Goal: Transaction & Acquisition: Obtain resource

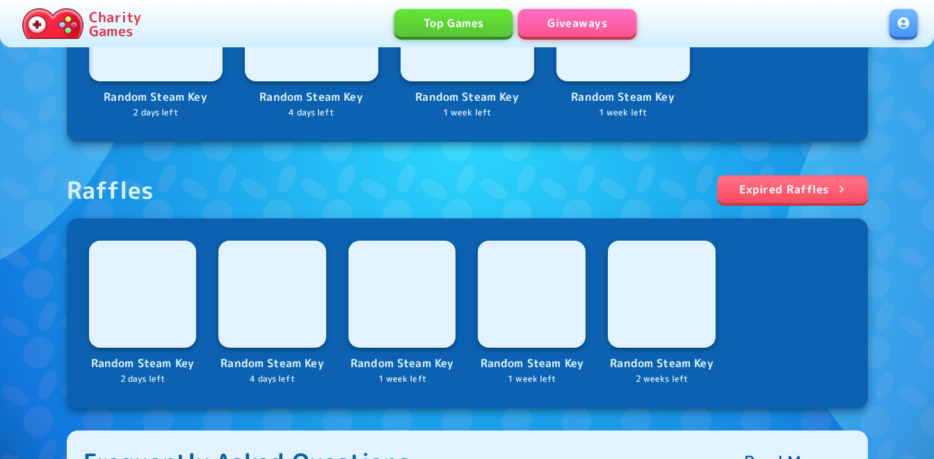
scroll to position [487, 0]
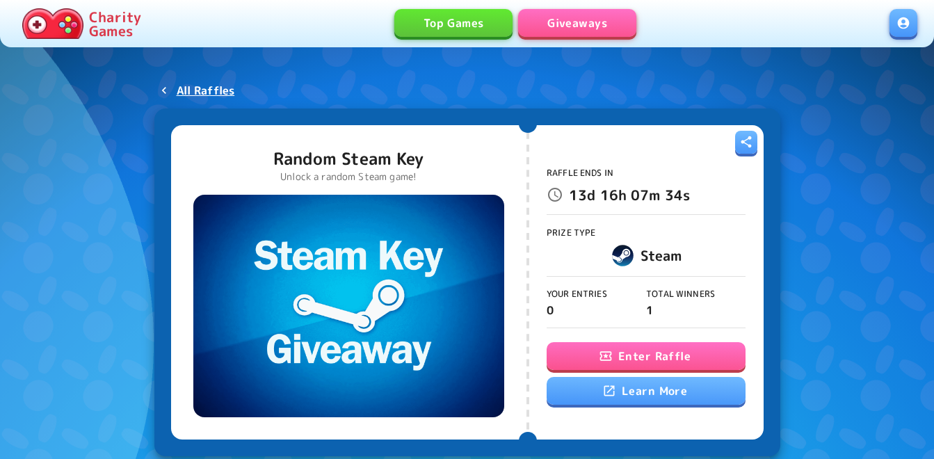
click at [633, 351] on button "Enter Raffle" at bounding box center [645, 356] width 199 height 28
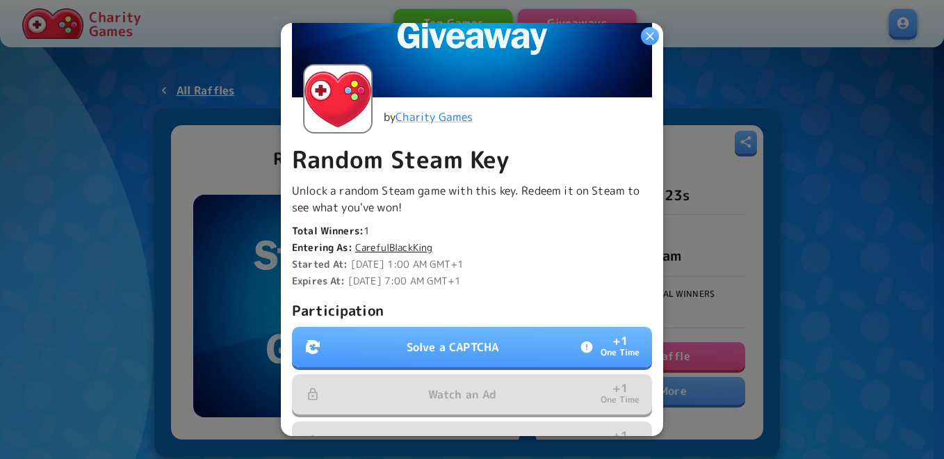
scroll to position [209, 0]
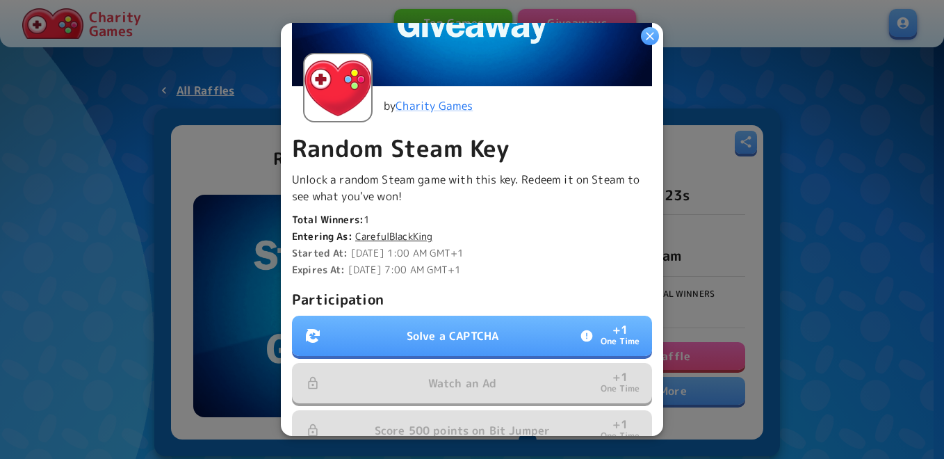
click at [544, 342] on button "Solve a CAPTCHA + 1 One Time" at bounding box center [472, 336] width 360 height 40
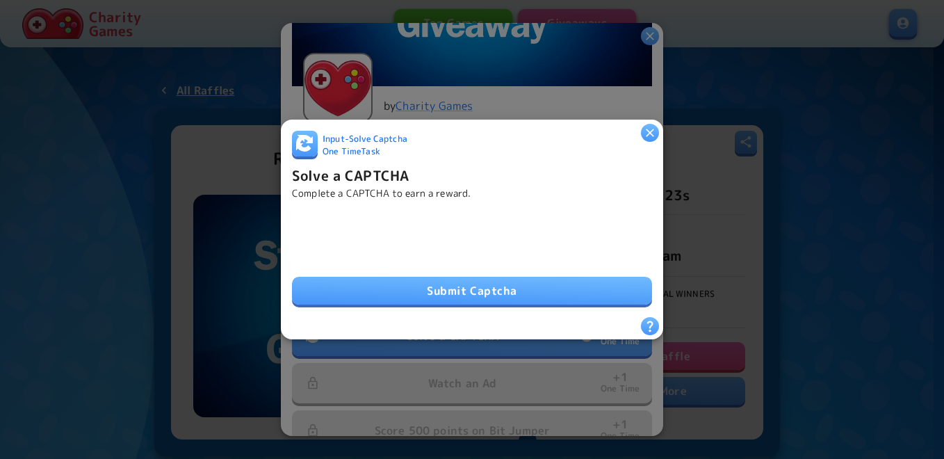
click at [444, 286] on button "Submit Captcha" at bounding box center [472, 291] width 360 height 28
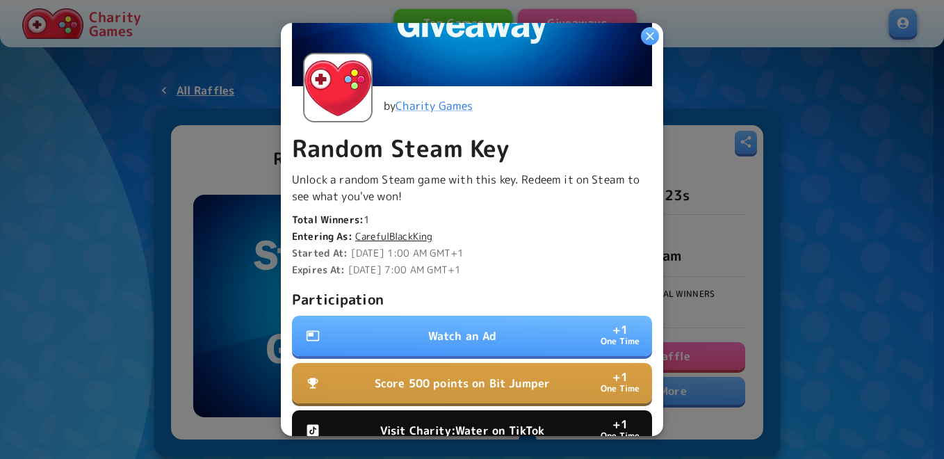
click at [481, 327] on p "Watch an Ad" at bounding box center [462, 335] width 69 height 17
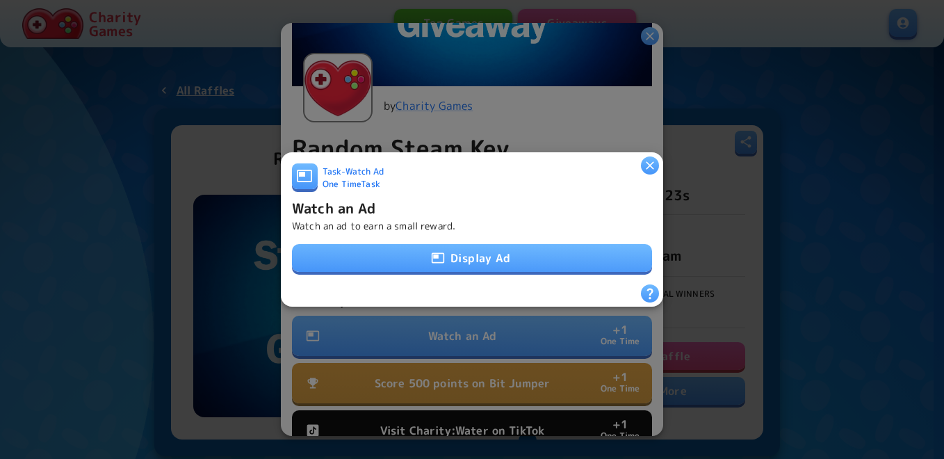
click at [477, 245] on button "Display Ad" at bounding box center [472, 258] width 360 height 28
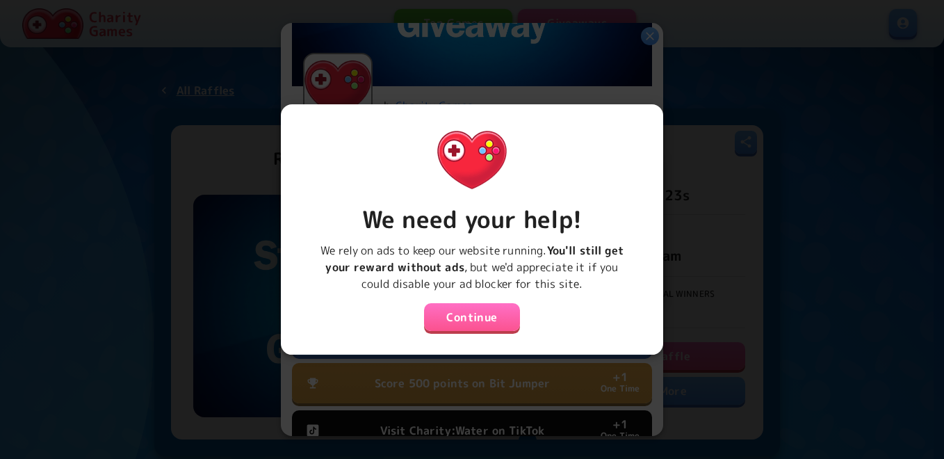
click at [460, 326] on div "We need your help! We rely on ads to keep our website running. You'll still get…" at bounding box center [472, 223] width 360 height 217
click at [463, 311] on button "Continue" at bounding box center [472, 317] width 96 height 28
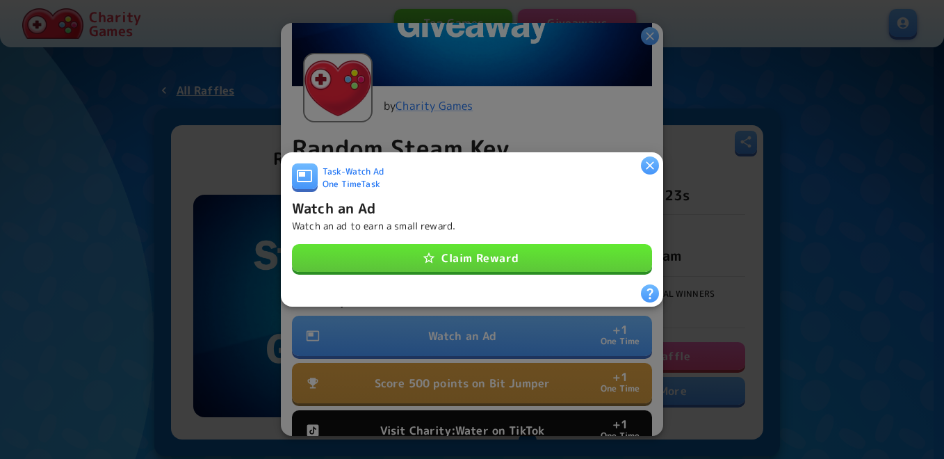
click at [485, 260] on button "Claim Reward" at bounding box center [472, 258] width 360 height 28
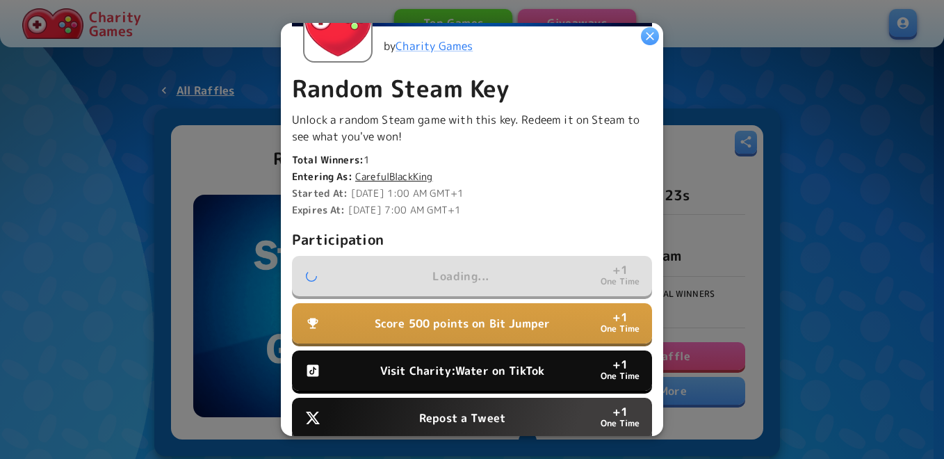
scroll to position [348, 0]
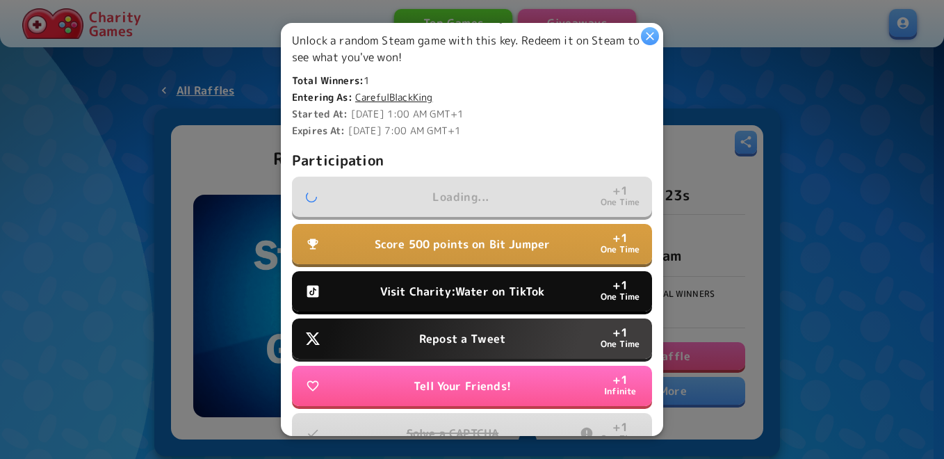
click at [470, 283] on p "Visit Charity:Water on TikTok" at bounding box center [462, 291] width 164 height 17
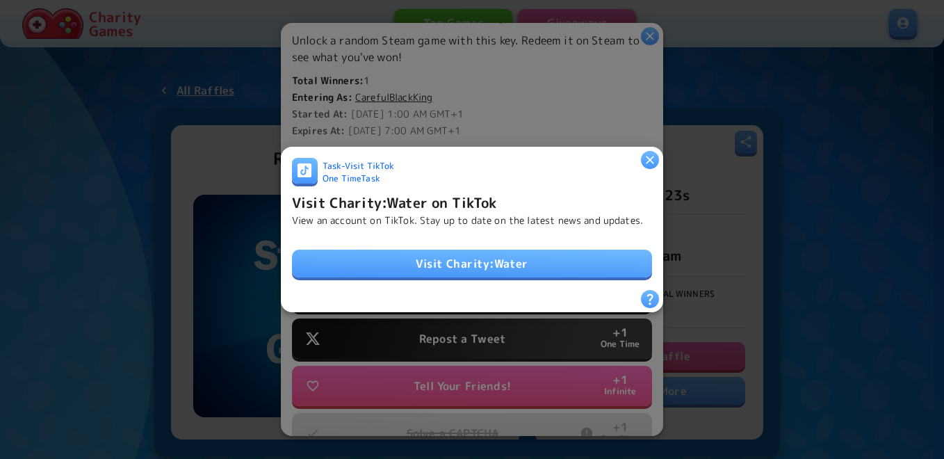
click at [487, 252] on link "Visit Charity:Water" at bounding box center [472, 264] width 360 height 28
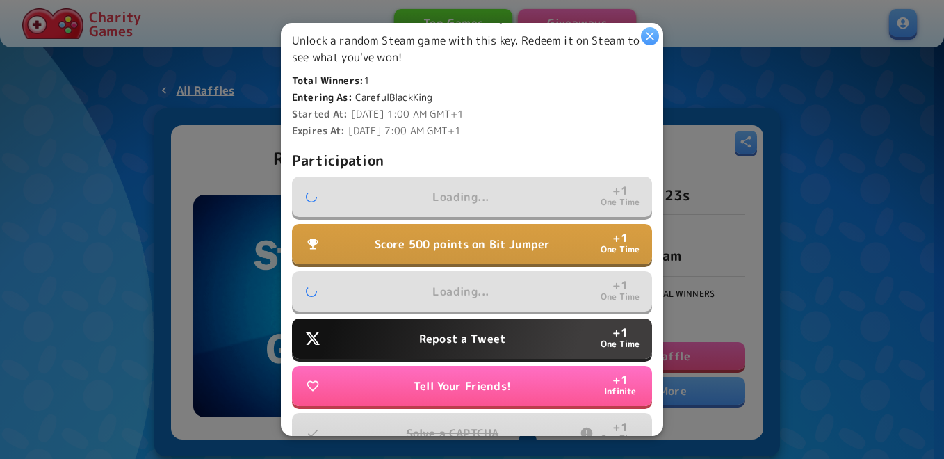
click at [500, 340] on button "Repost a Tweet + 1 One Time" at bounding box center [472, 338] width 360 height 40
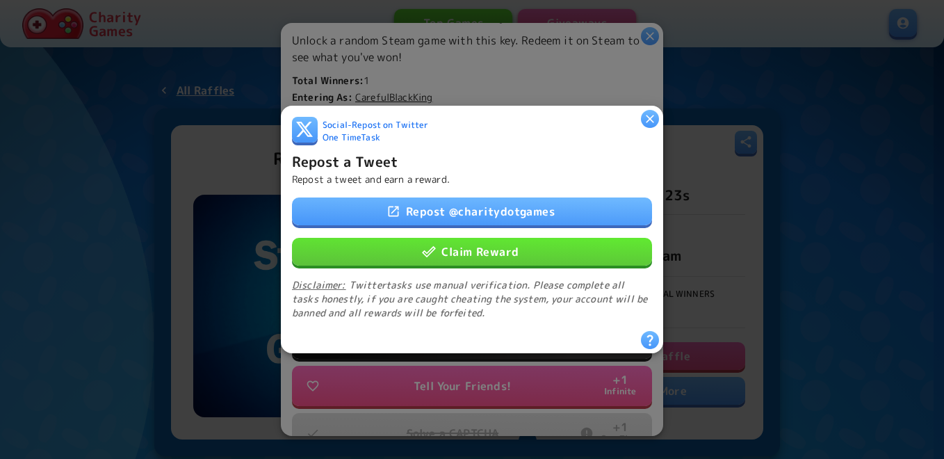
click at [518, 240] on button "Claim Reward" at bounding box center [472, 252] width 360 height 28
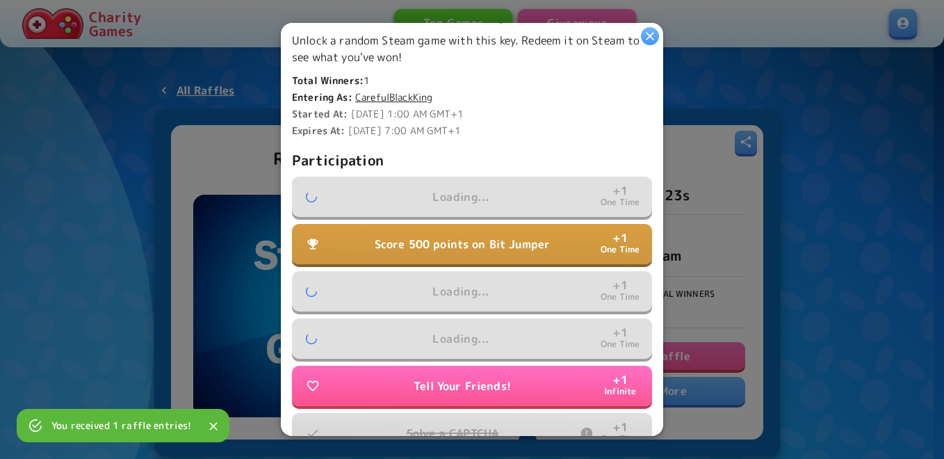
click at [512, 241] on p "Score 500 points on Bit Jumper" at bounding box center [463, 244] width 176 height 17
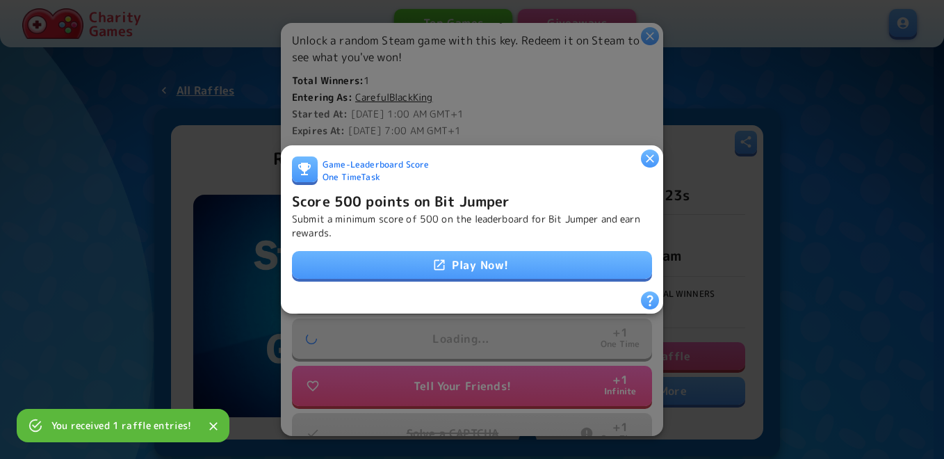
drag, startPoint x: 512, startPoint y: 241, endPoint x: 511, endPoint y: 258, distance: 17.4
click at [511, 258] on link "Play Now!" at bounding box center [472, 265] width 360 height 28
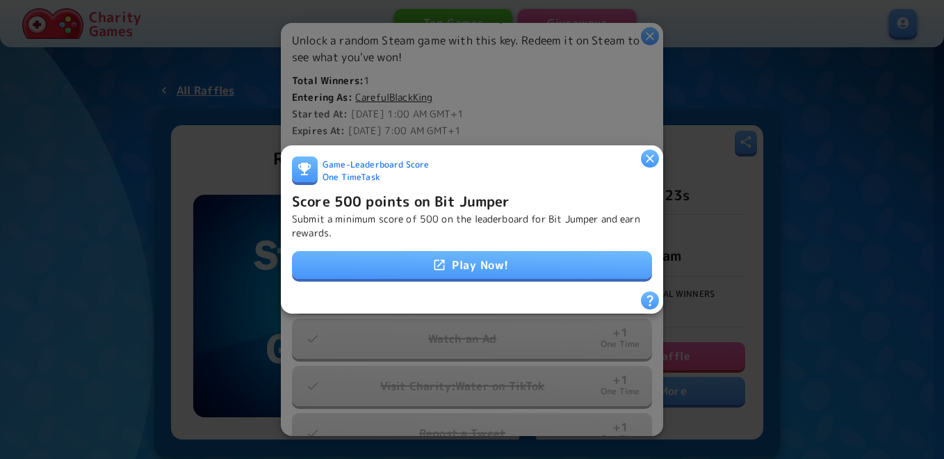
click at [384, 212] on p "Submit a minimum score of 500 on the leaderboard for Bit Jumper and earn reward…" at bounding box center [472, 226] width 360 height 28
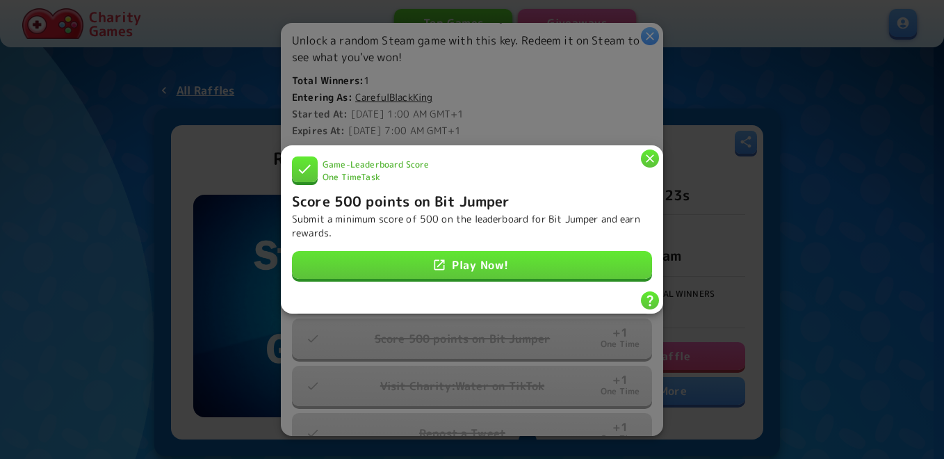
click at [649, 152] on icon "button" at bounding box center [650, 159] width 14 height 14
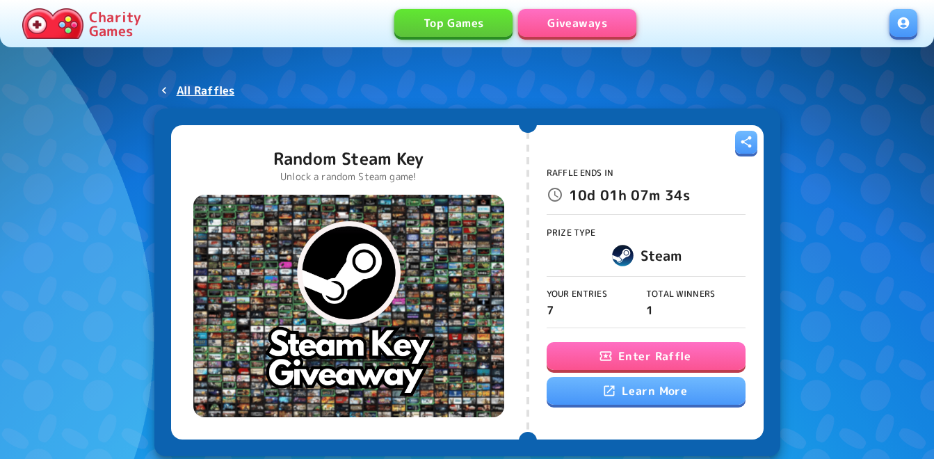
click at [608, 360] on icon "button" at bounding box center [606, 356] width 14 height 14
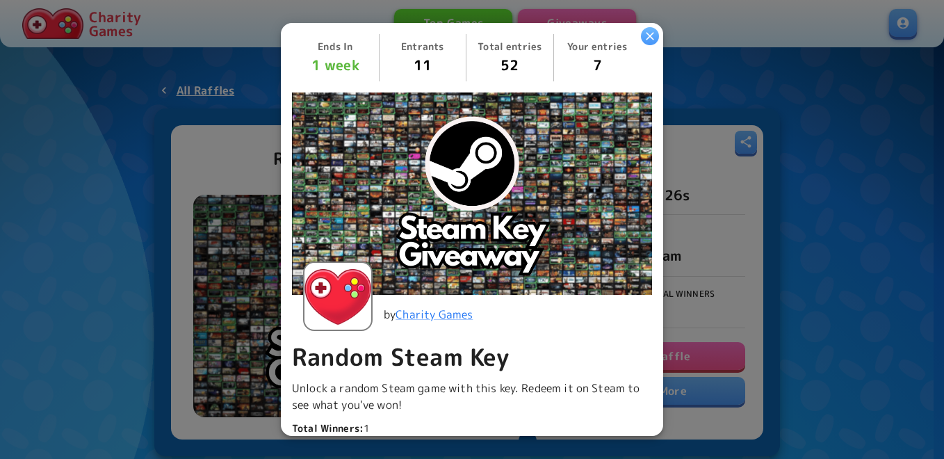
scroll to position [417, 0]
